Goal: Check status: Check status

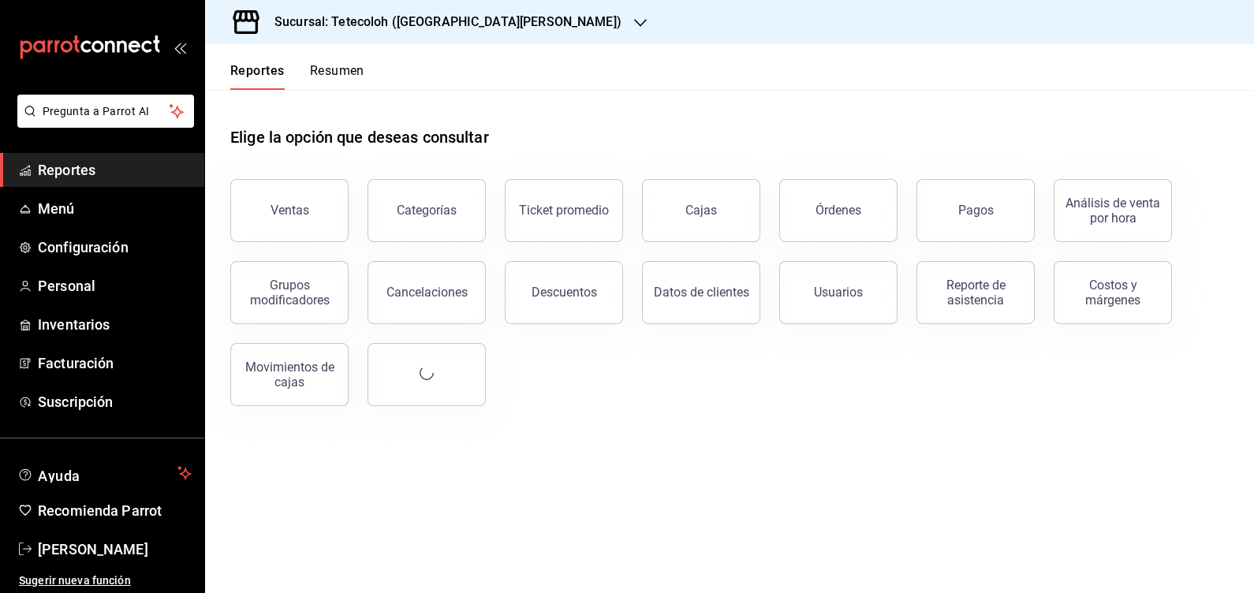
click at [382, 28] on h3 "Sucursal: Tetecoloh ([GEOGRAPHIC_DATA][PERSON_NAME])" at bounding box center [442, 22] width 360 height 19
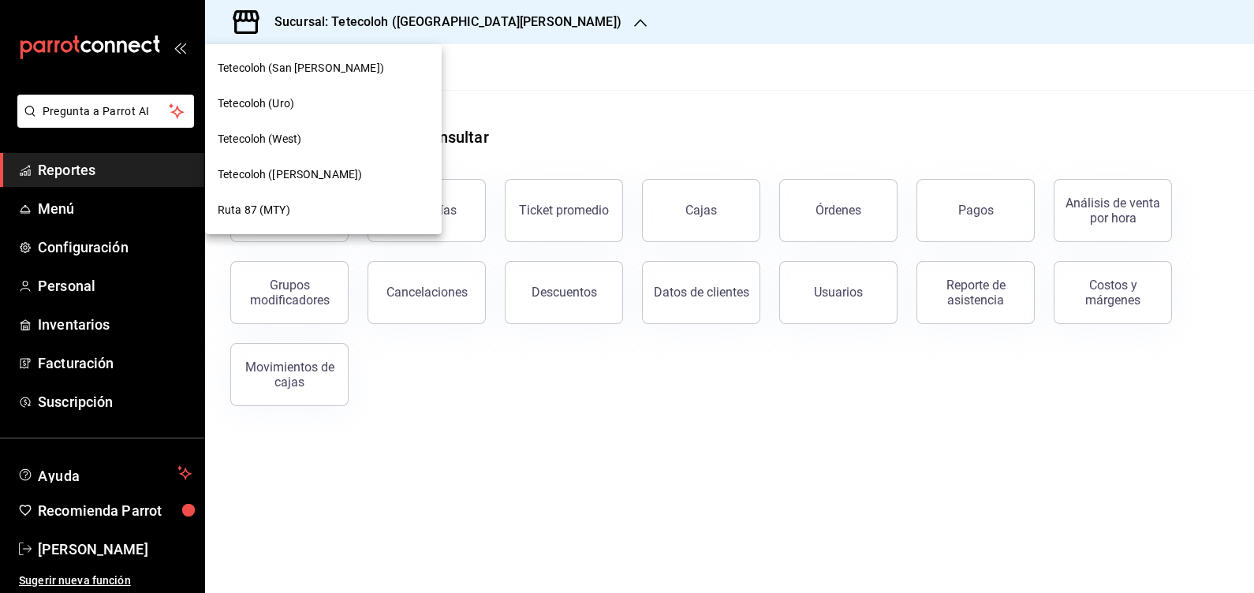
click at [287, 134] on span "Tetecoloh (West)" at bounding box center [260, 139] width 84 height 17
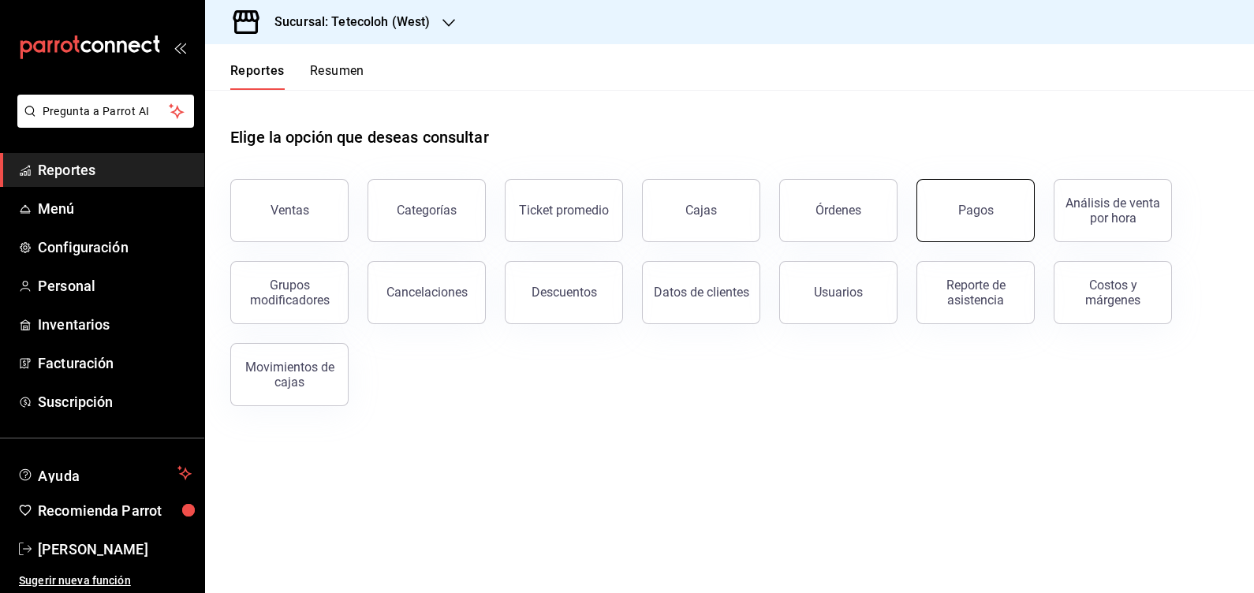
click at [968, 215] on div "Pagos" at bounding box center [975, 210] width 35 height 15
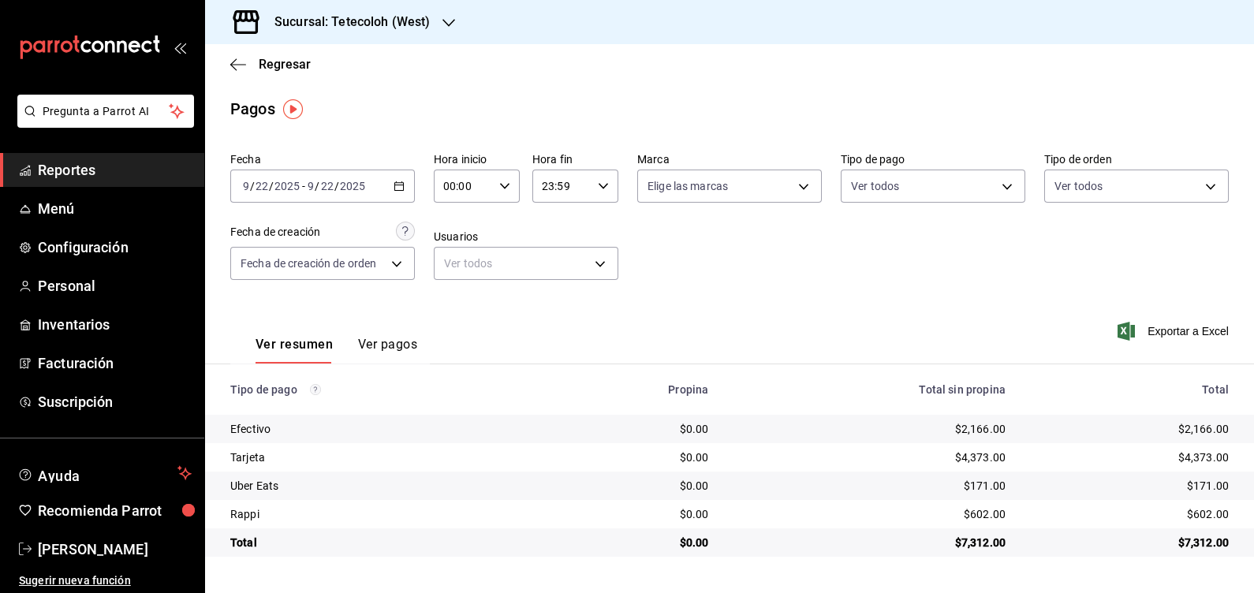
click at [401, 188] on icon "button" at bounding box center [398, 186] width 11 height 11
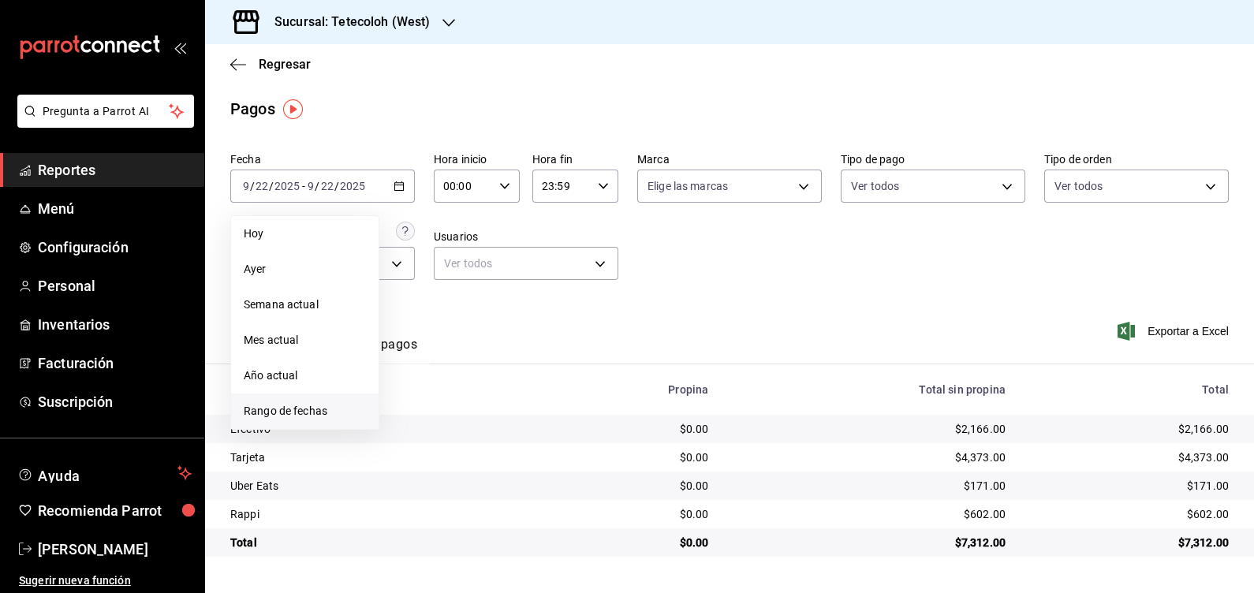
click at [298, 412] on span "Rango de fechas" at bounding box center [305, 411] width 122 height 17
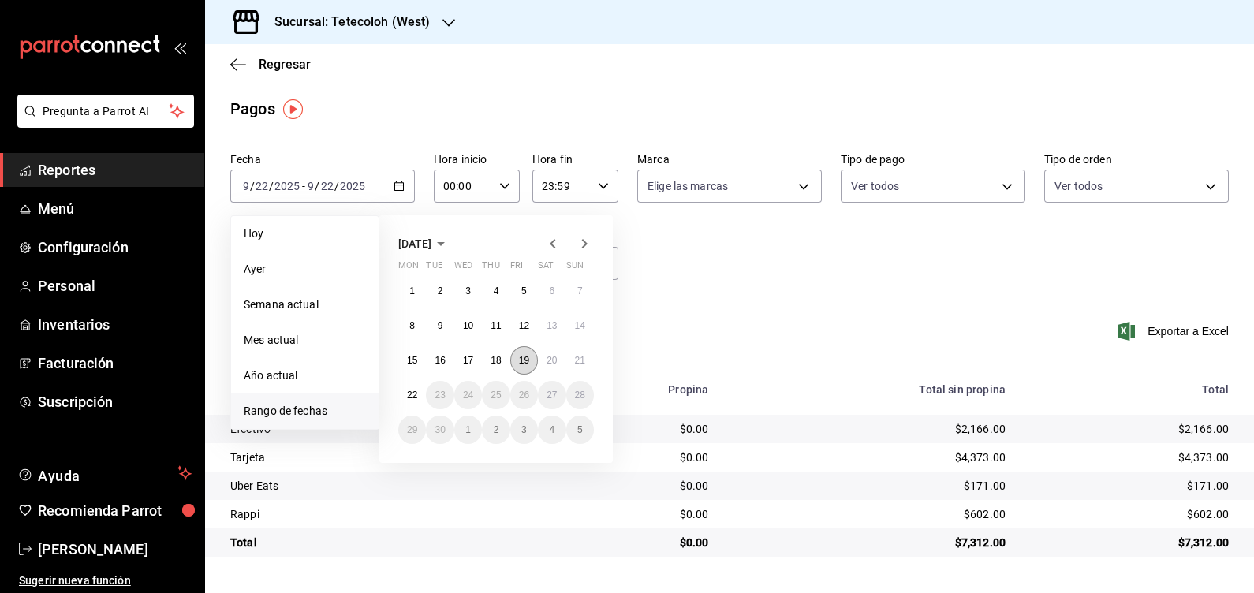
click at [515, 351] on button "19" at bounding box center [524, 360] width 28 height 28
click at [413, 393] on abbr "22" at bounding box center [412, 395] width 10 height 11
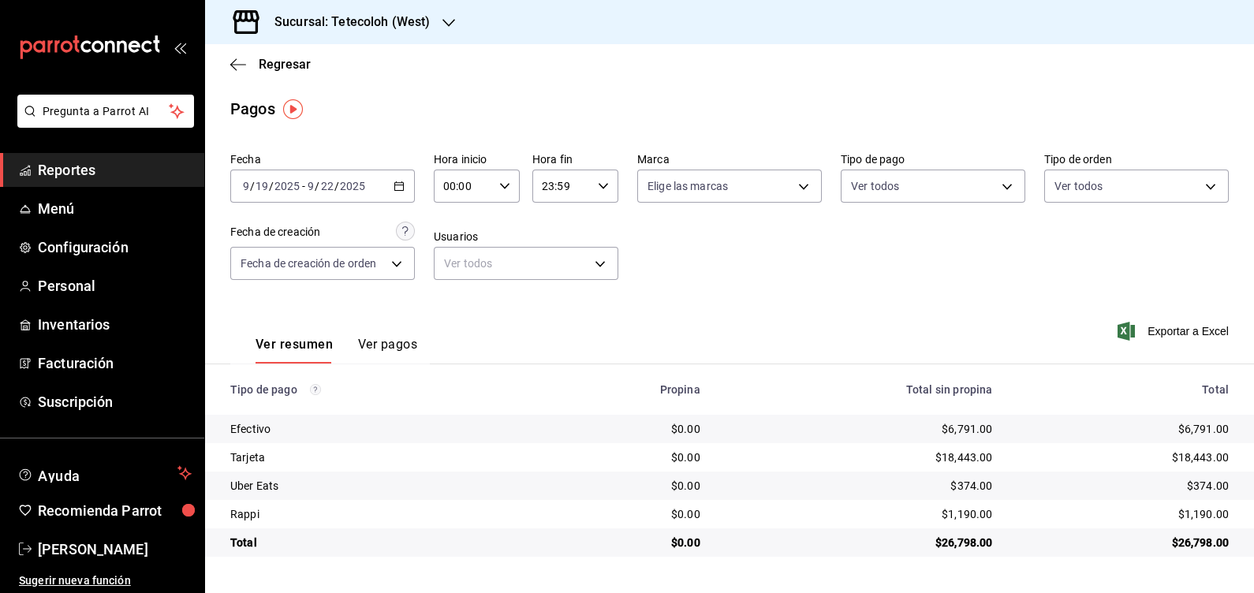
click at [377, 177] on div "2025-09-19 9 / 19 / 2025 - 2025-09-22 9 / 22 / 2025" at bounding box center [322, 186] width 185 height 33
click at [343, 4] on div "Sucursal: Tetecoloh (West)" at bounding box center [340, 22] width 244 height 44
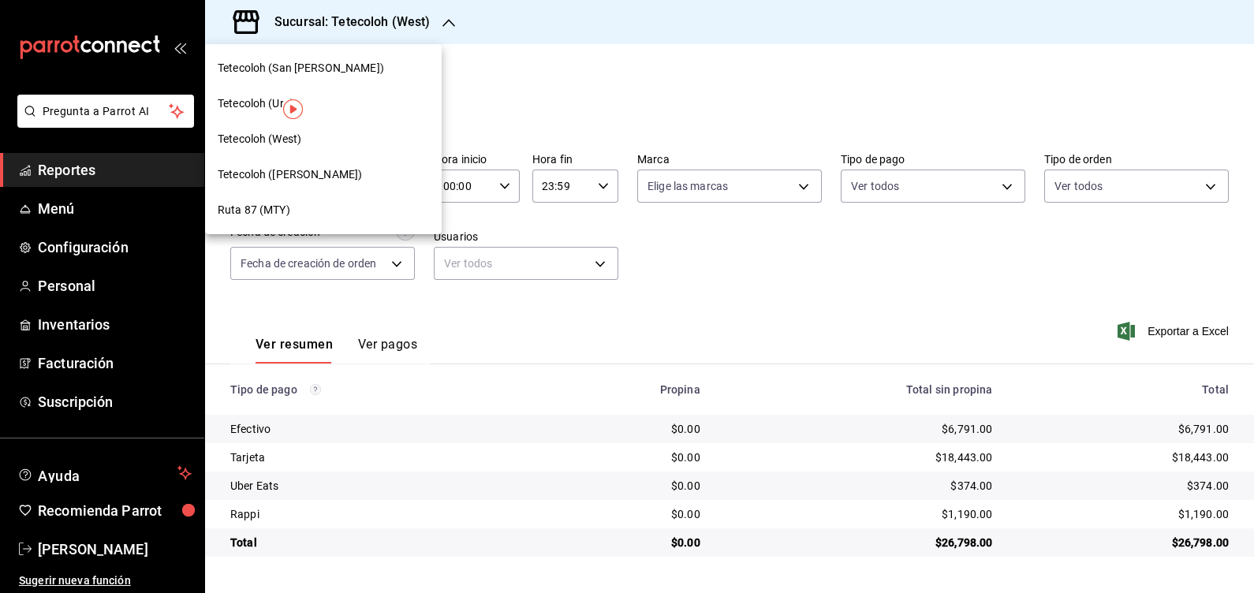
click at [346, 170] on span "Tetecoloh (Humberto Lobo)" at bounding box center [290, 174] width 144 height 17
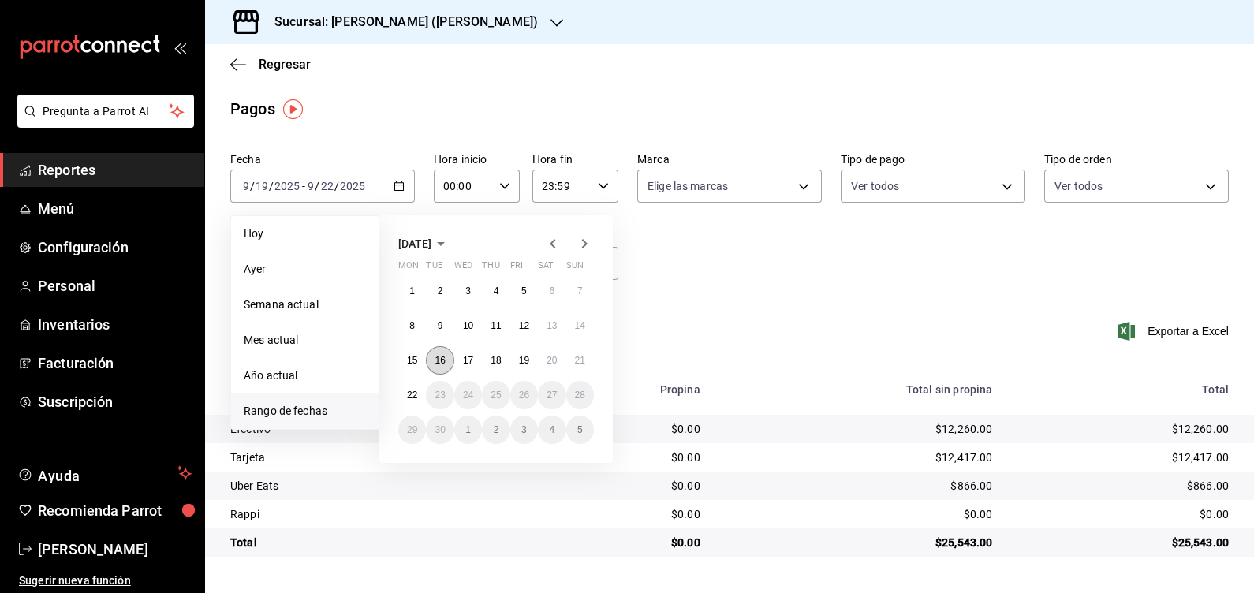
click at [435, 359] on abbr "16" at bounding box center [439, 360] width 10 height 11
click at [418, 387] on button "22" at bounding box center [412, 395] width 28 height 28
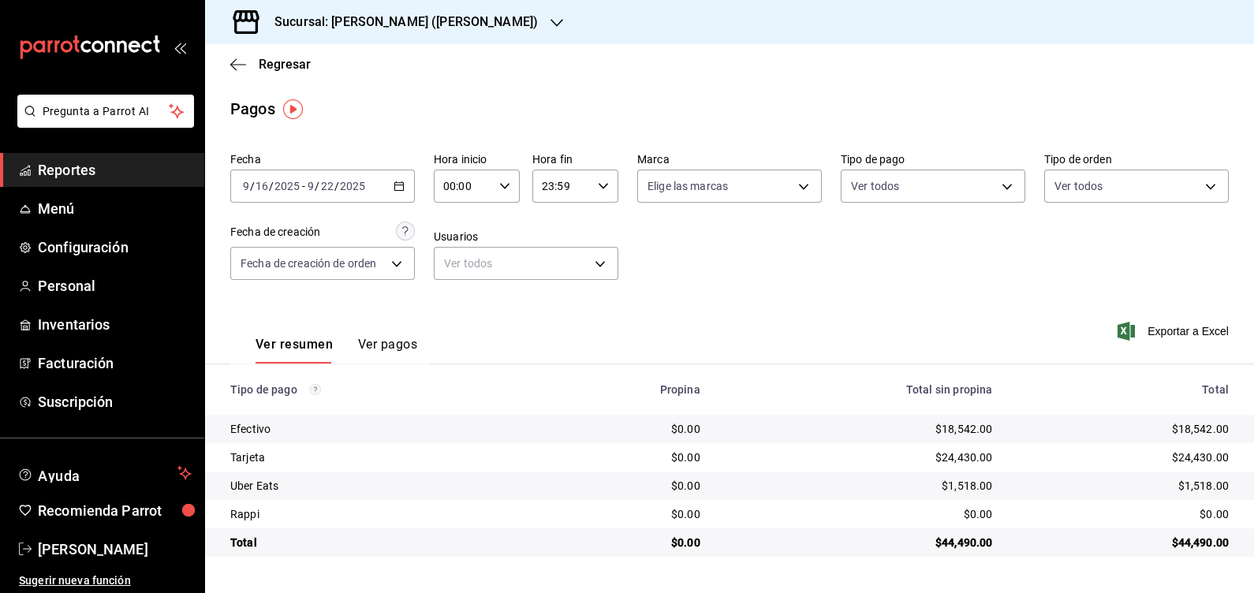
click at [394, 193] on div "2025-09-16 9 / 16 / 2025 - 2025-09-22 9 / 22 / 2025" at bounding box center [322, 186] width 185 height 33
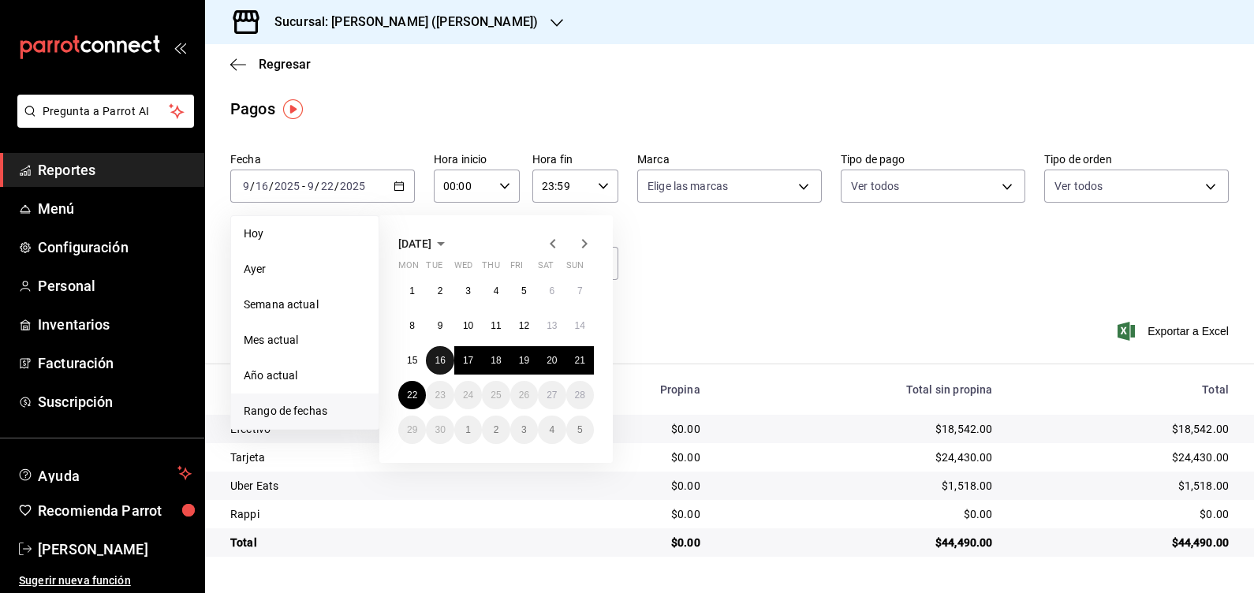
click at [440, 356] on abbr "16" at bounding box center [439, 360] width 10 height 11
click at [583, 365] on abbr "21" at bounding box center [580, 360] width 10 height 11
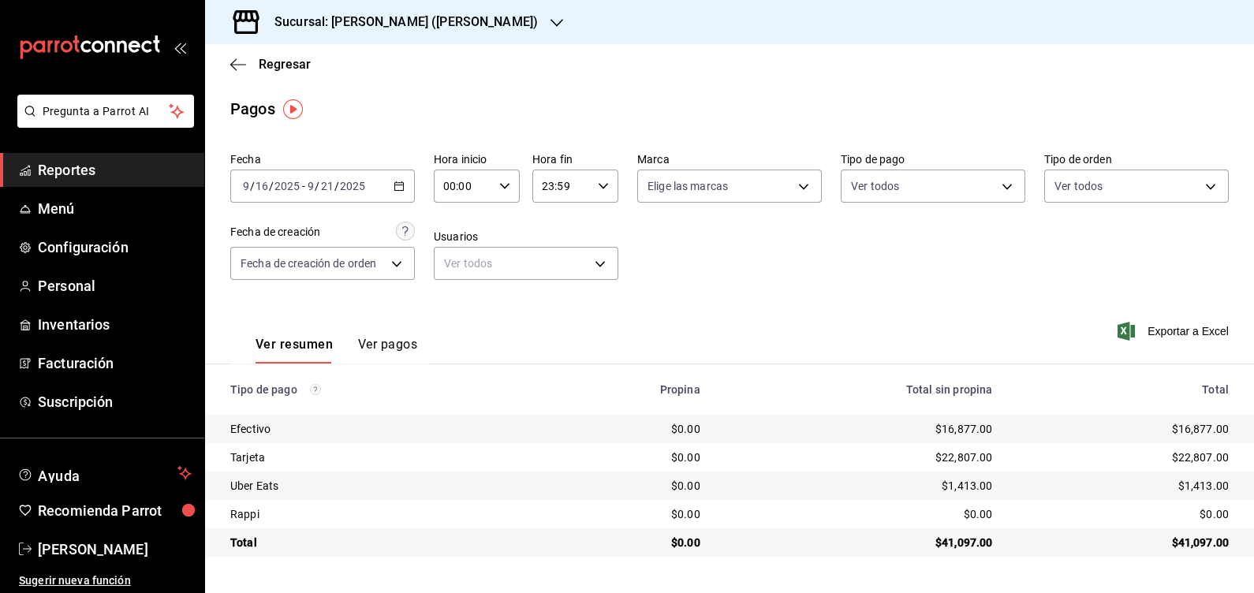
click at [360, 27] on h3 "Sucursal: Tetecoloh (Humberto Lobo)" at bounding box center [400, 22] width 276 height 19
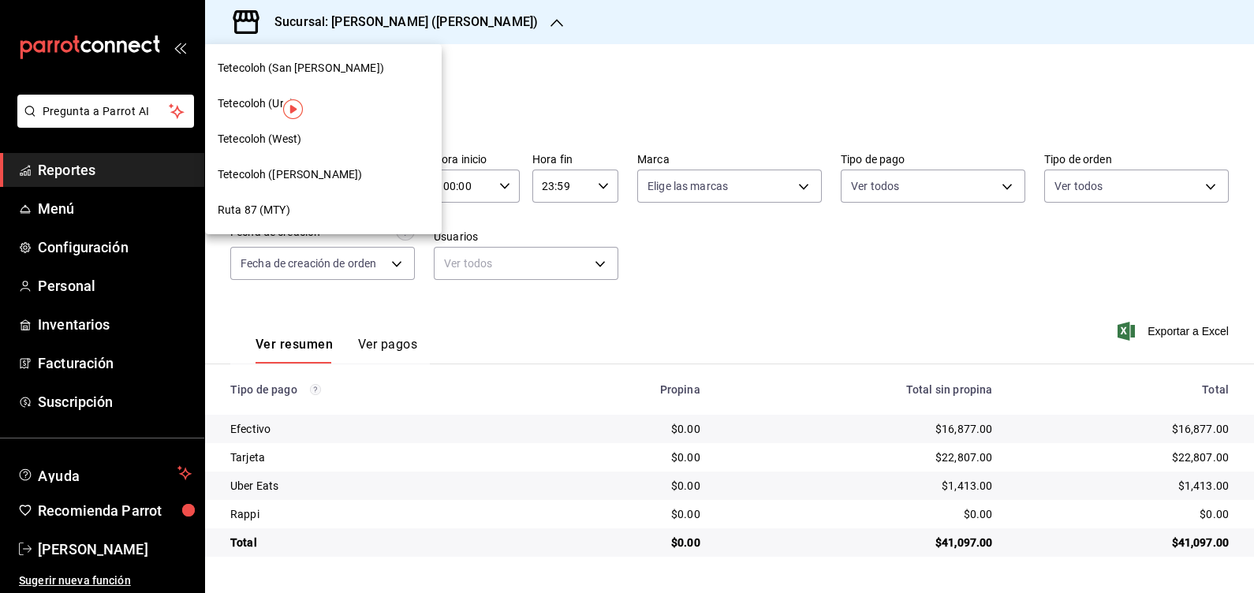
click at [367, 78] on div "Tetecoloh (San Agustin)" at bounding box center [323, 67] width 237 height 35
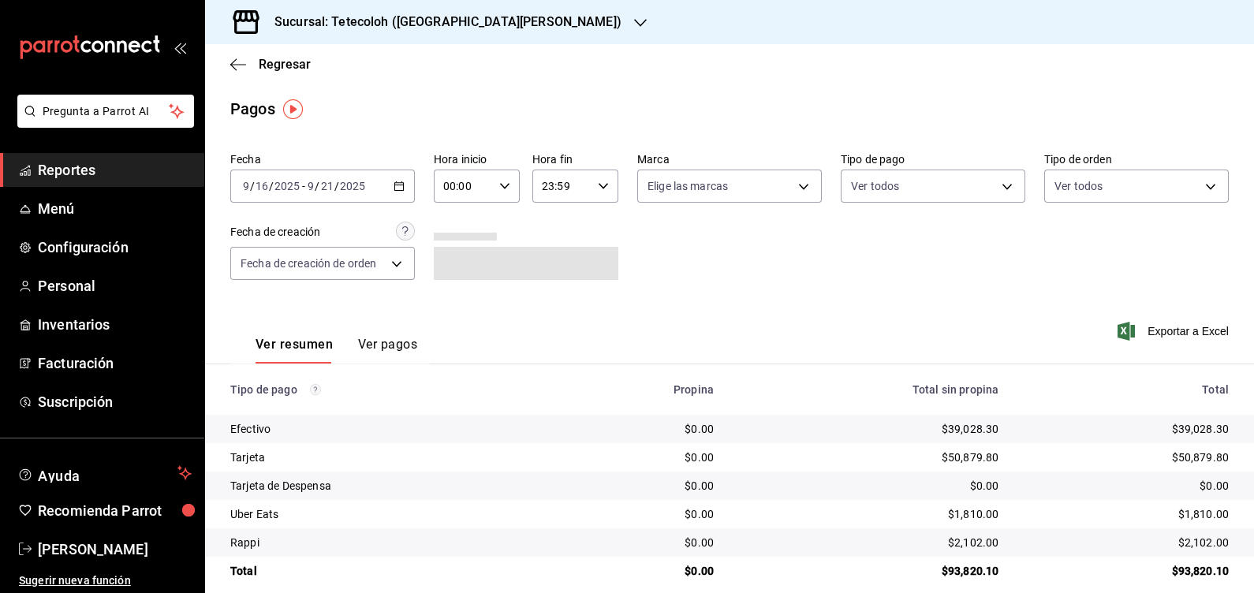
click at [376, 188] on div "2025-09-16 9 / 16 / 2025 - 2025-09-21 9 / 21 / 2025" at bounding box center [322, 186] width 185 height 33
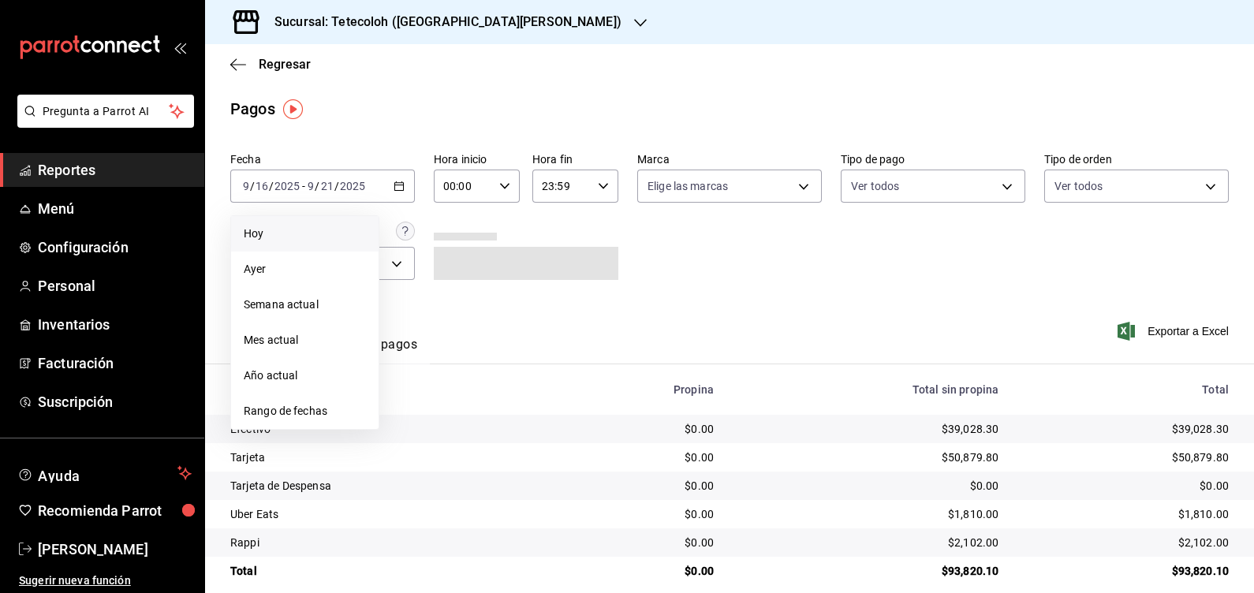
click at [272, 226] on span "Hoy" at bounding box center [305, 234] width 122 height 17
